Goal: Task Accomplishment & Management: Manage account settings

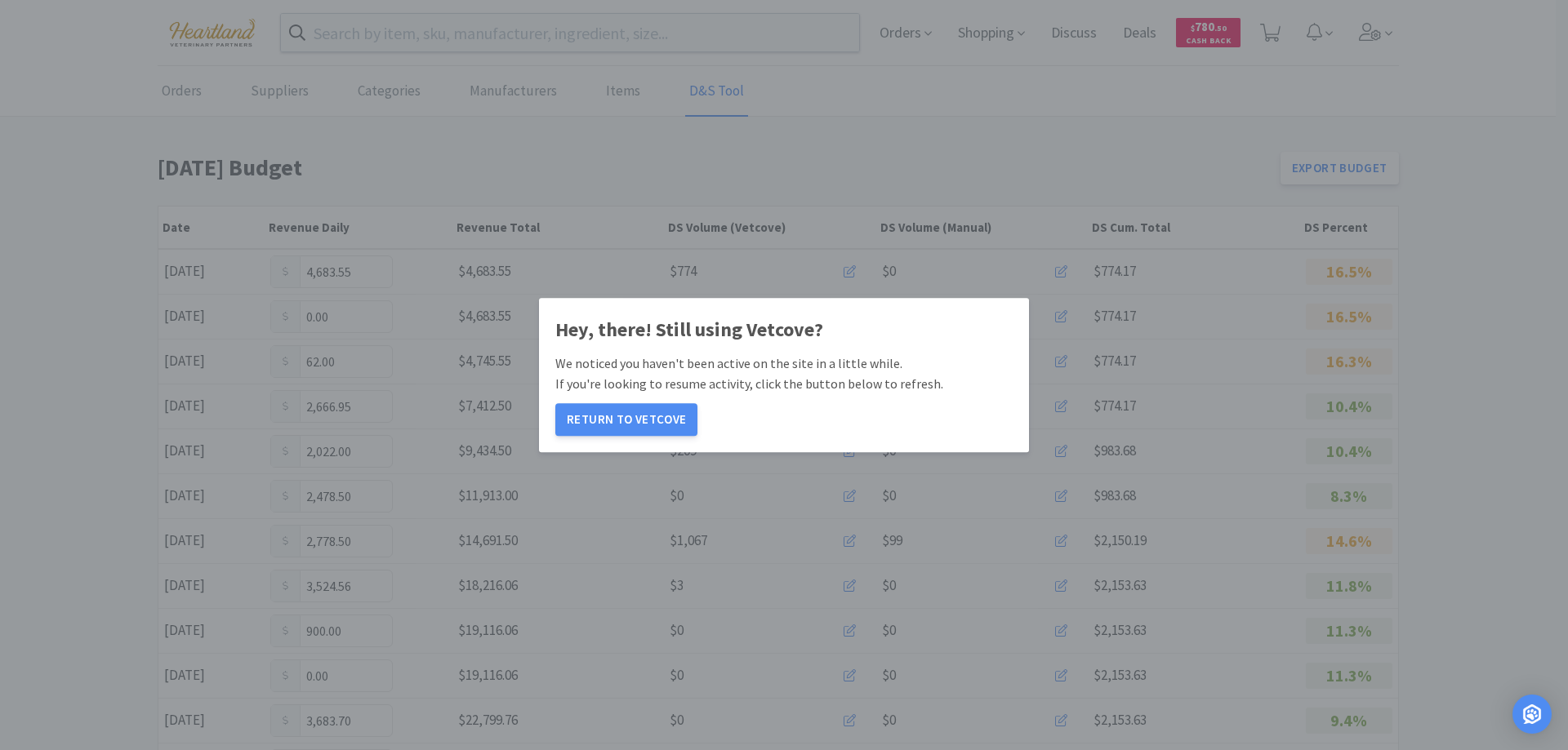
click at [623, 423] on button "Return to Vetcove" at bounding box center [626, 419] width 142 height 33
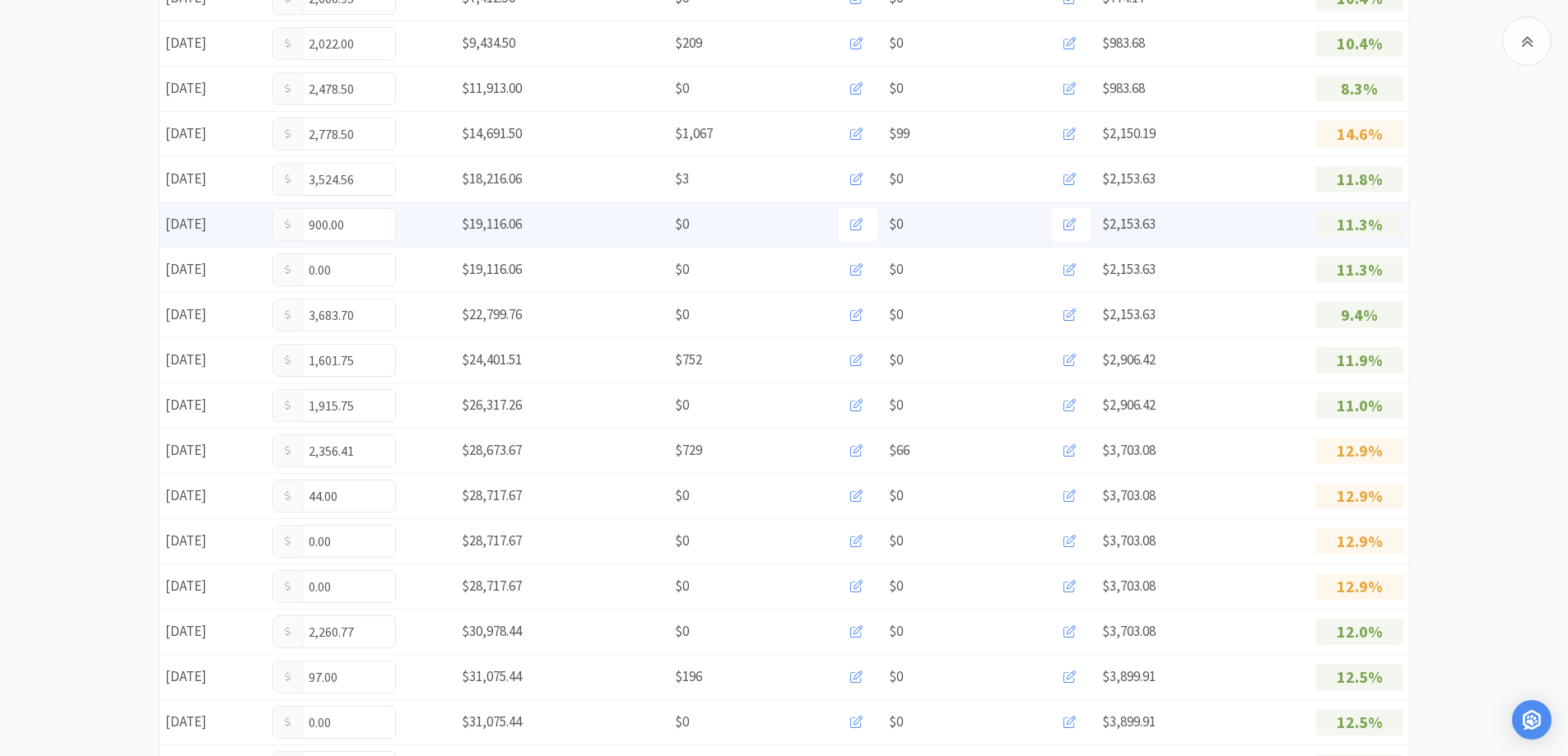
scroll to position [658, 0]
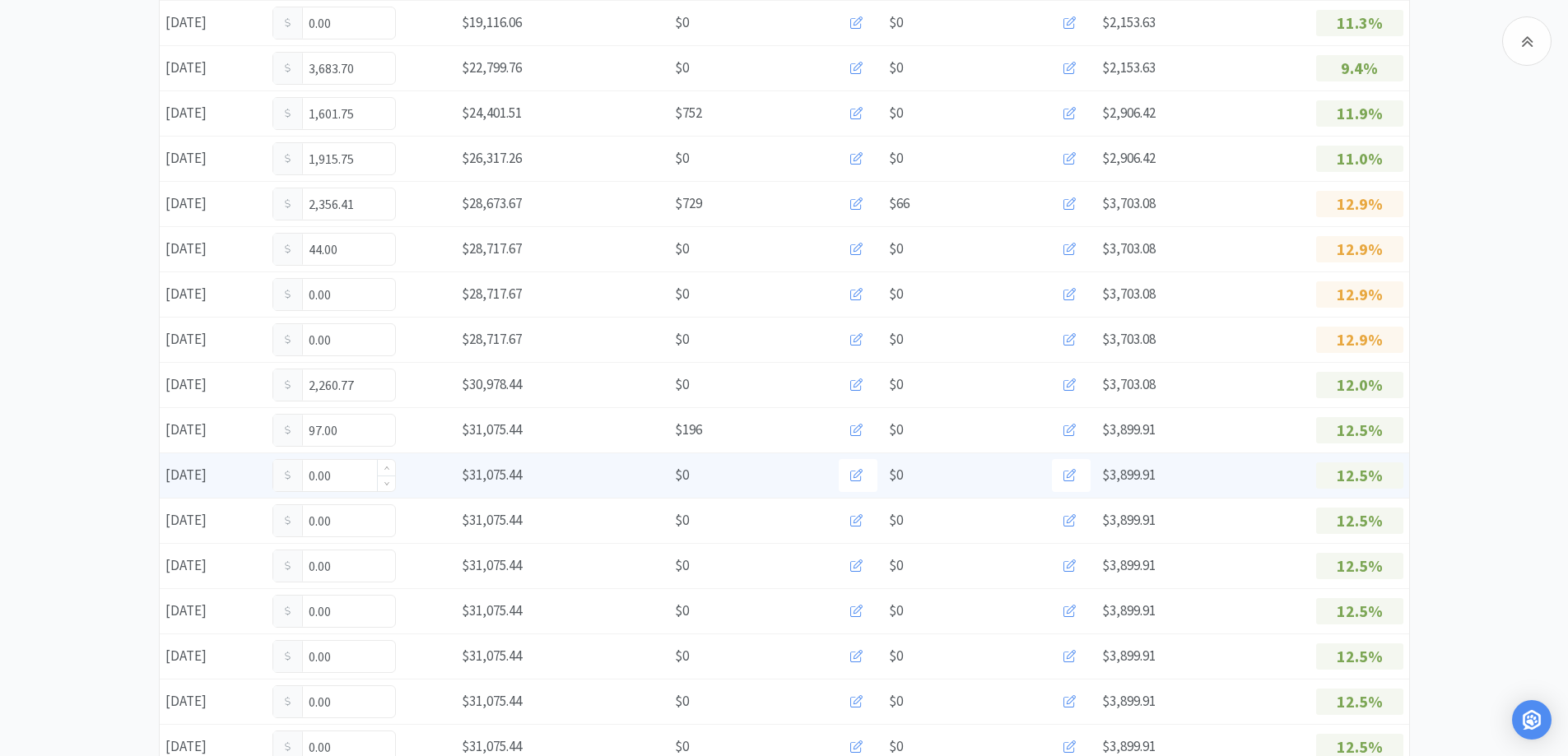
click at [346, 473] on input "0.00" at bounding box center [334, 475] width 122 height 31
type input "0"
type input "963.00"
